Goal: Task Accomplishment & Management: Use online tool/utility

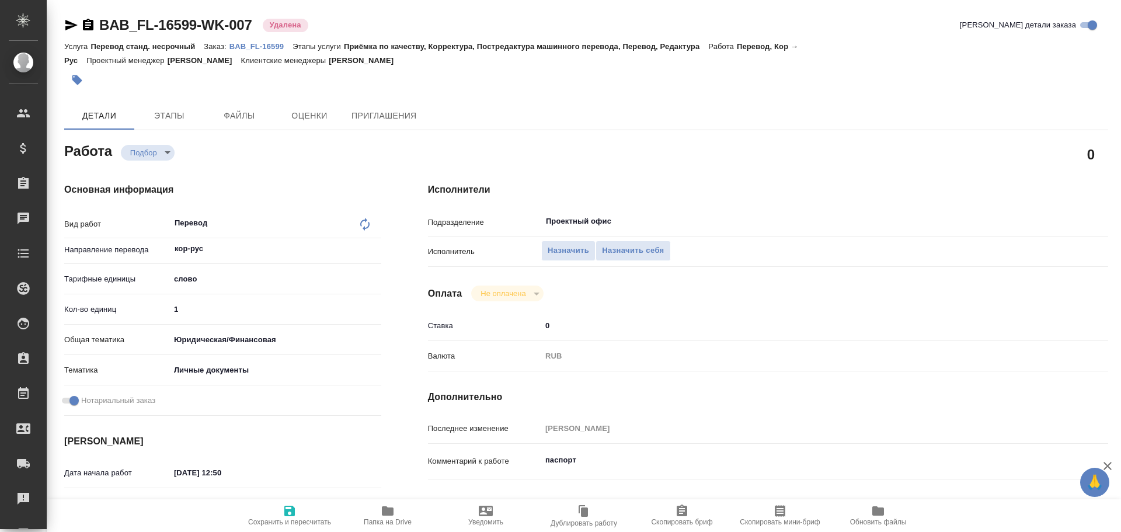
type textarea "x"
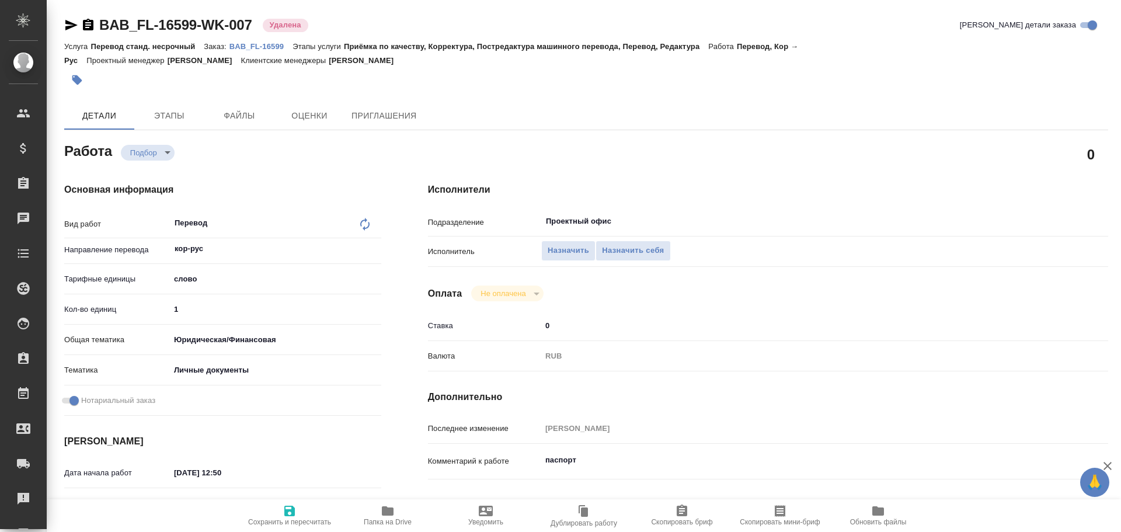
type textarea "x"
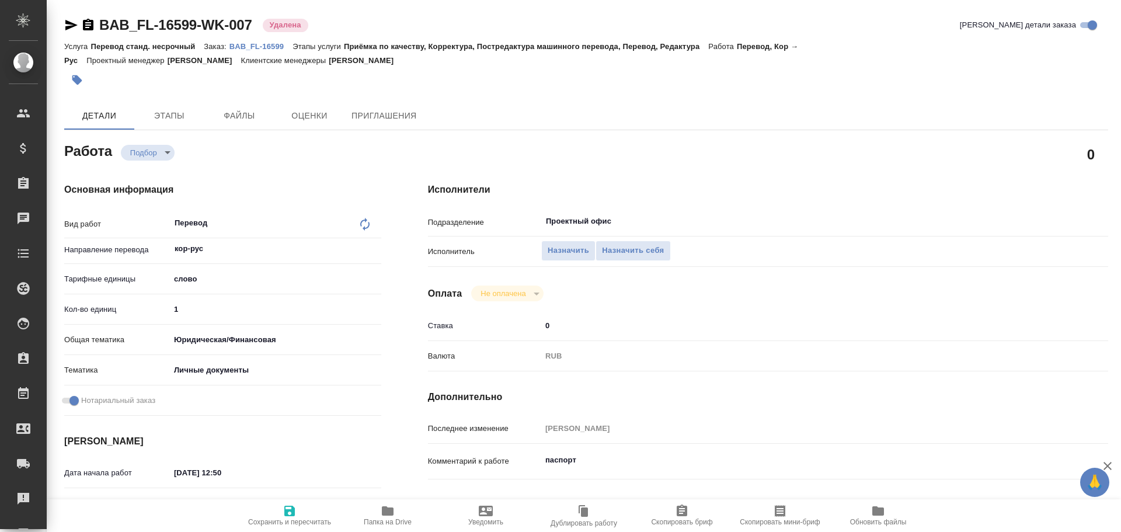
type textarea "x"
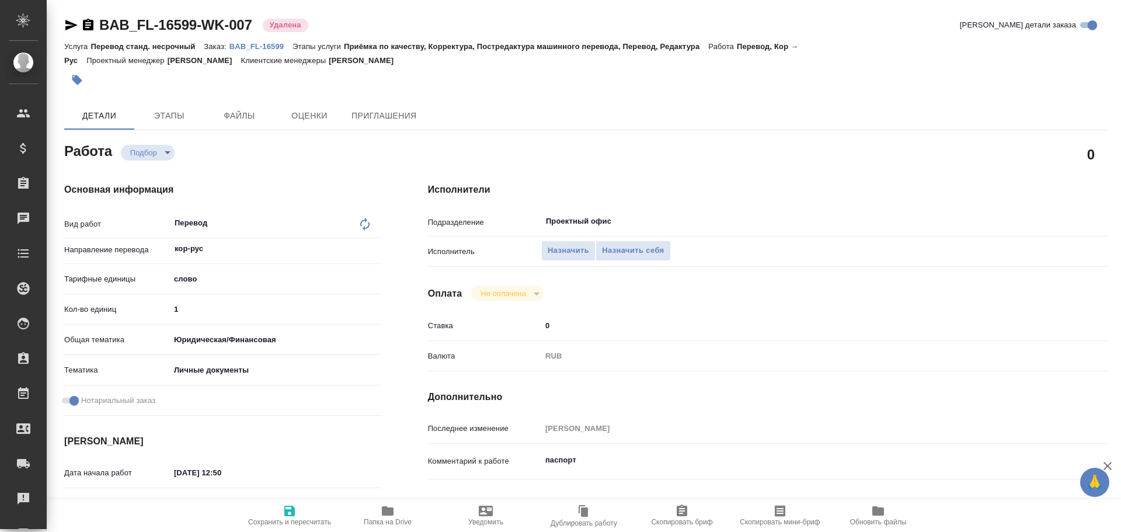
type textarea "x"
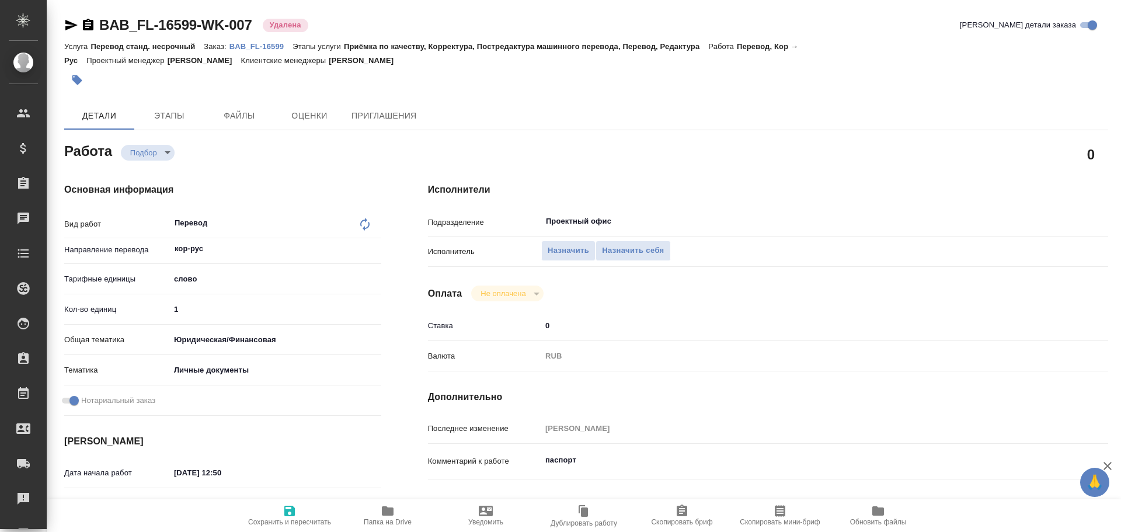
type textarea "x"
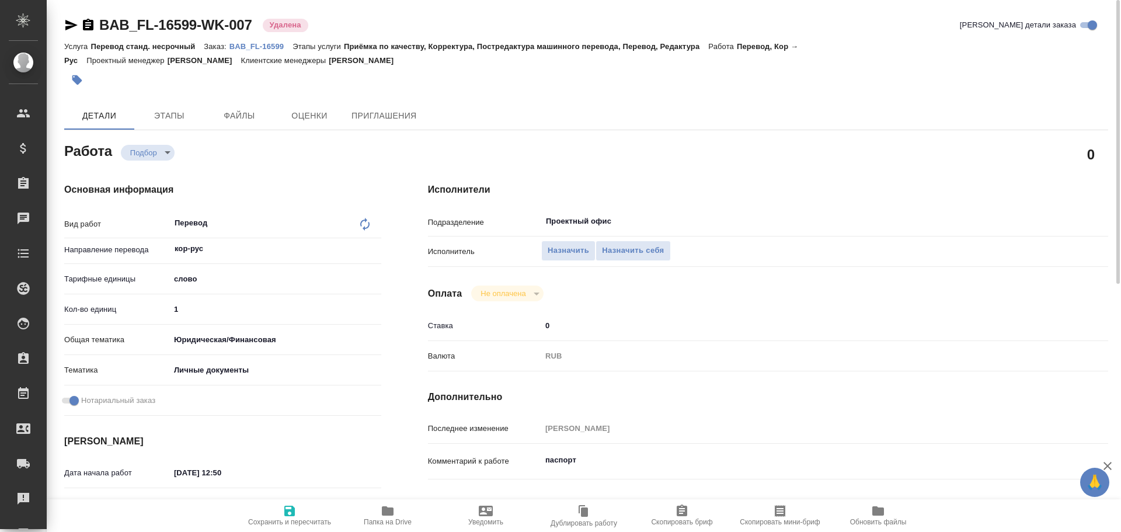
click at [374, 519] on span "Папка на Drive" at bounding box center [388, 522] width 48 height 8
